Goal: Navigation & Orientation: Find specific page/section

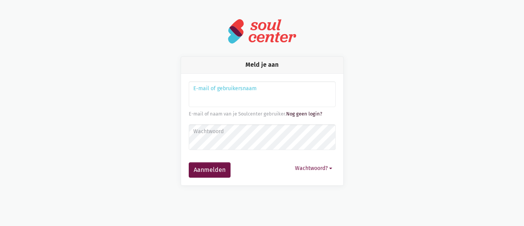
click at [298, 114] on link "Nog geen login?" at bounding box center [304, 114] width 36 height 6
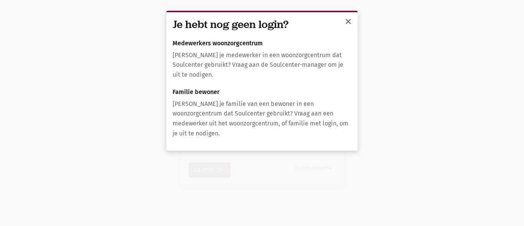
click at [349, 23] on span "close" at bounding box center [348, 21] width 9 height 9
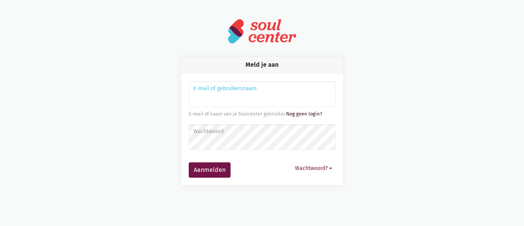
click at [300, 113] on link "Nog geen login?" at bounding box center [304, 114] width 36 height 6
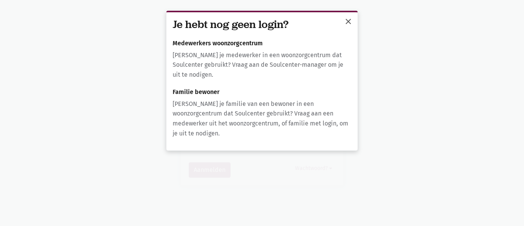
click at [348, 22] on span "close" at bounding box center [348, 21] width 9 height 9
